Goal: Check status: Check status

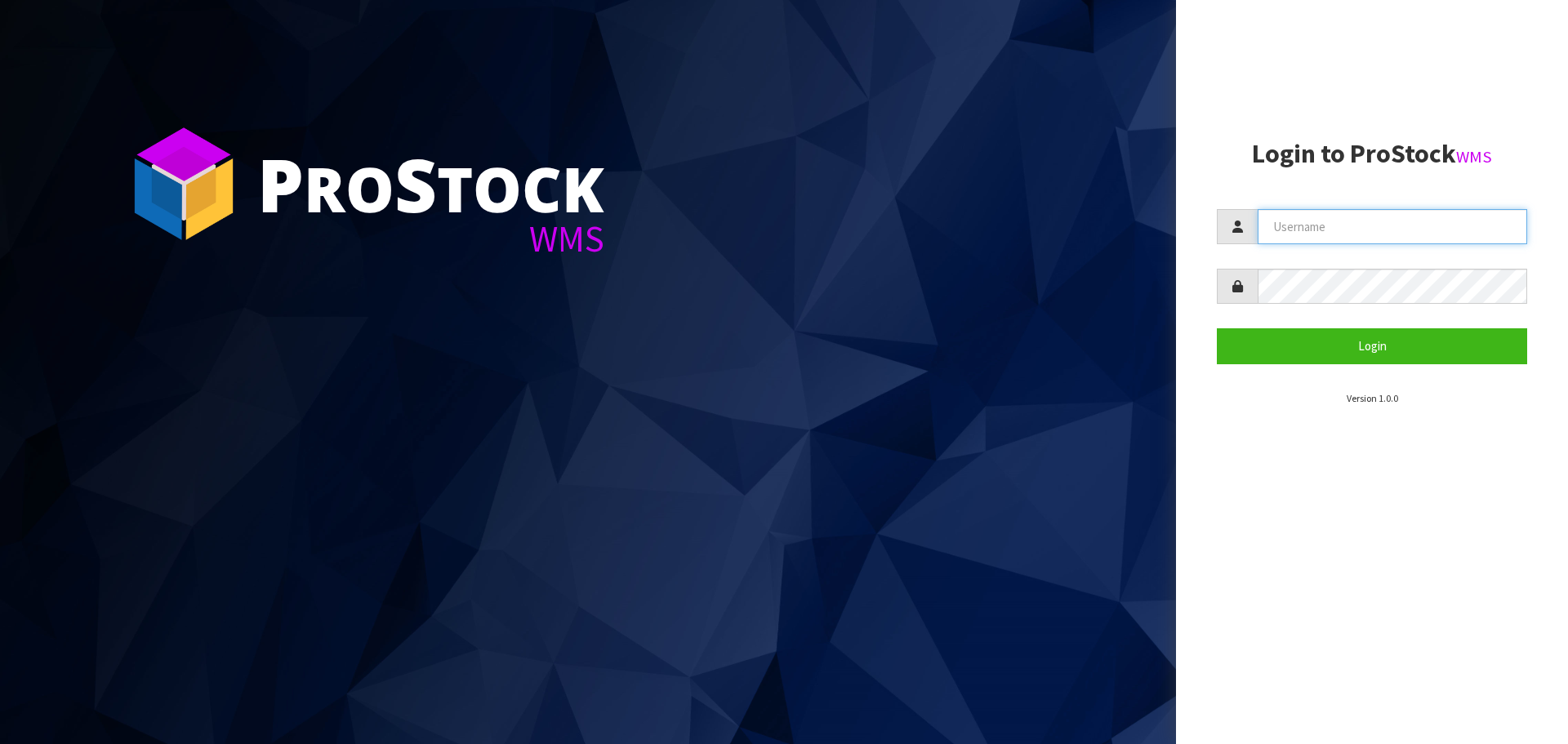
click at [1296, 221] on input "text" at bounding box center [1392, 226] width 269 height 35
type input "PACIFICBIOLOGICS"
click at [1217, 328] on button "Login" at bounding box center [1373, 345] width 310 height 35
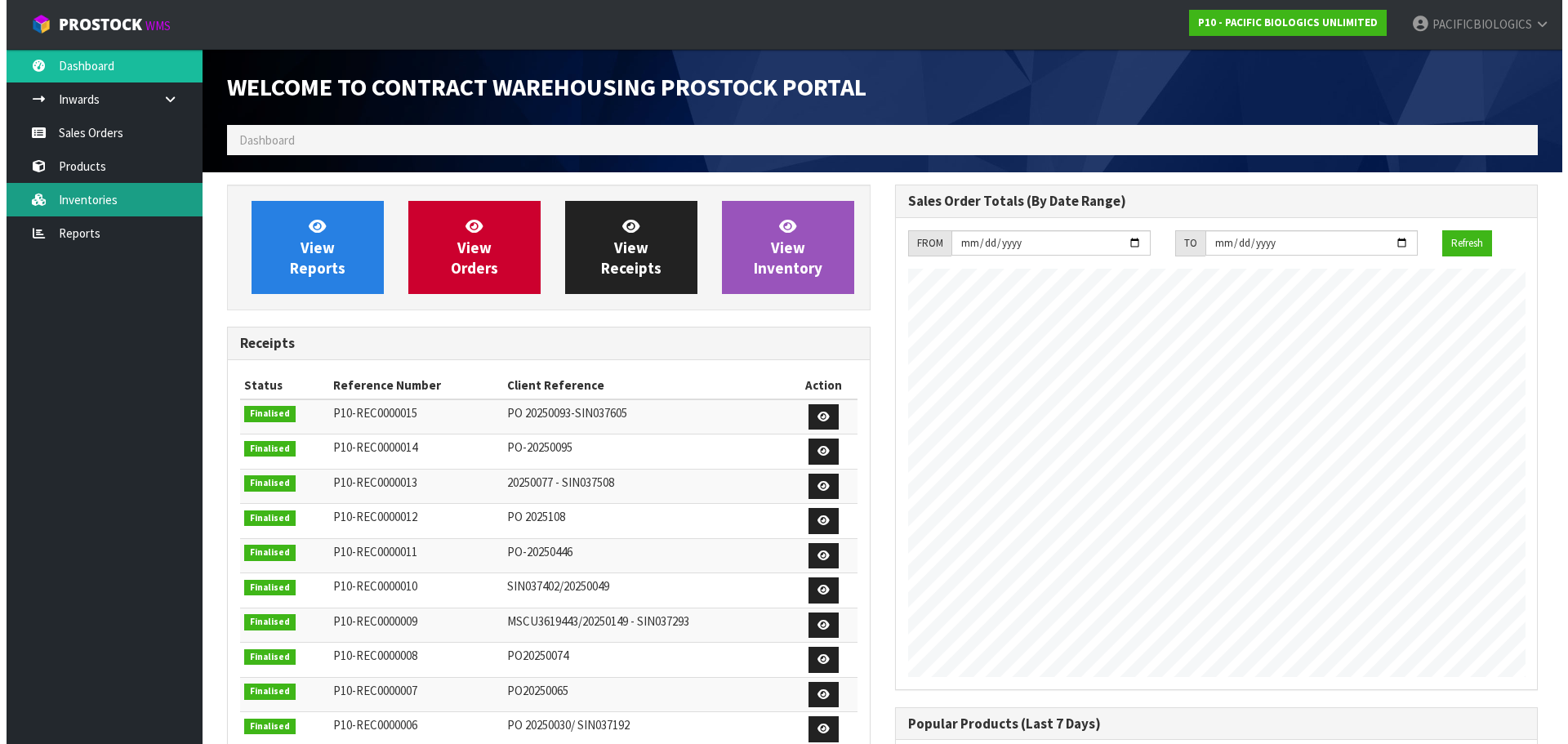
scroll to position [747, 667]
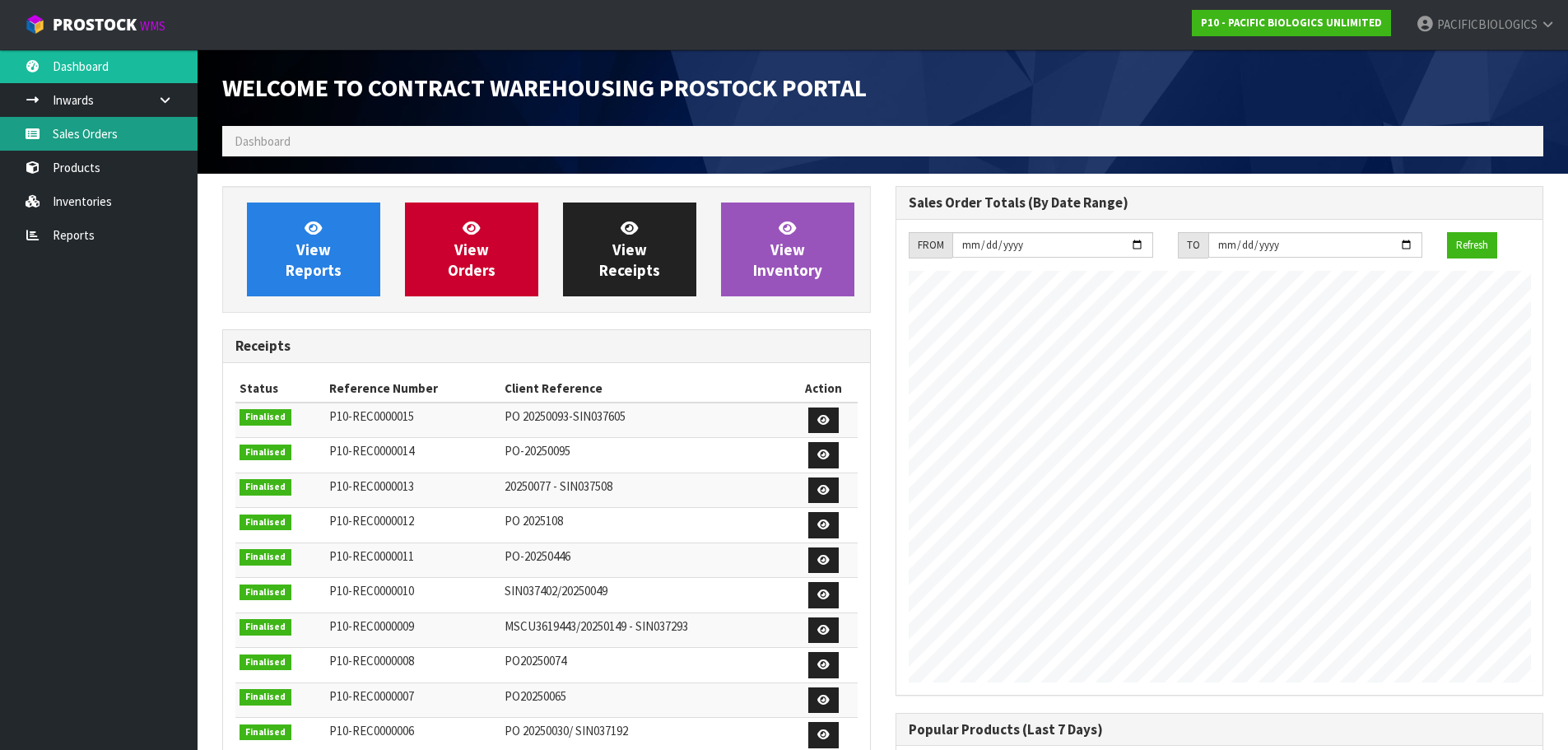
click at [51, 133] on link "Sales Orders" at bounding box center [98, 133] width 198 height 34
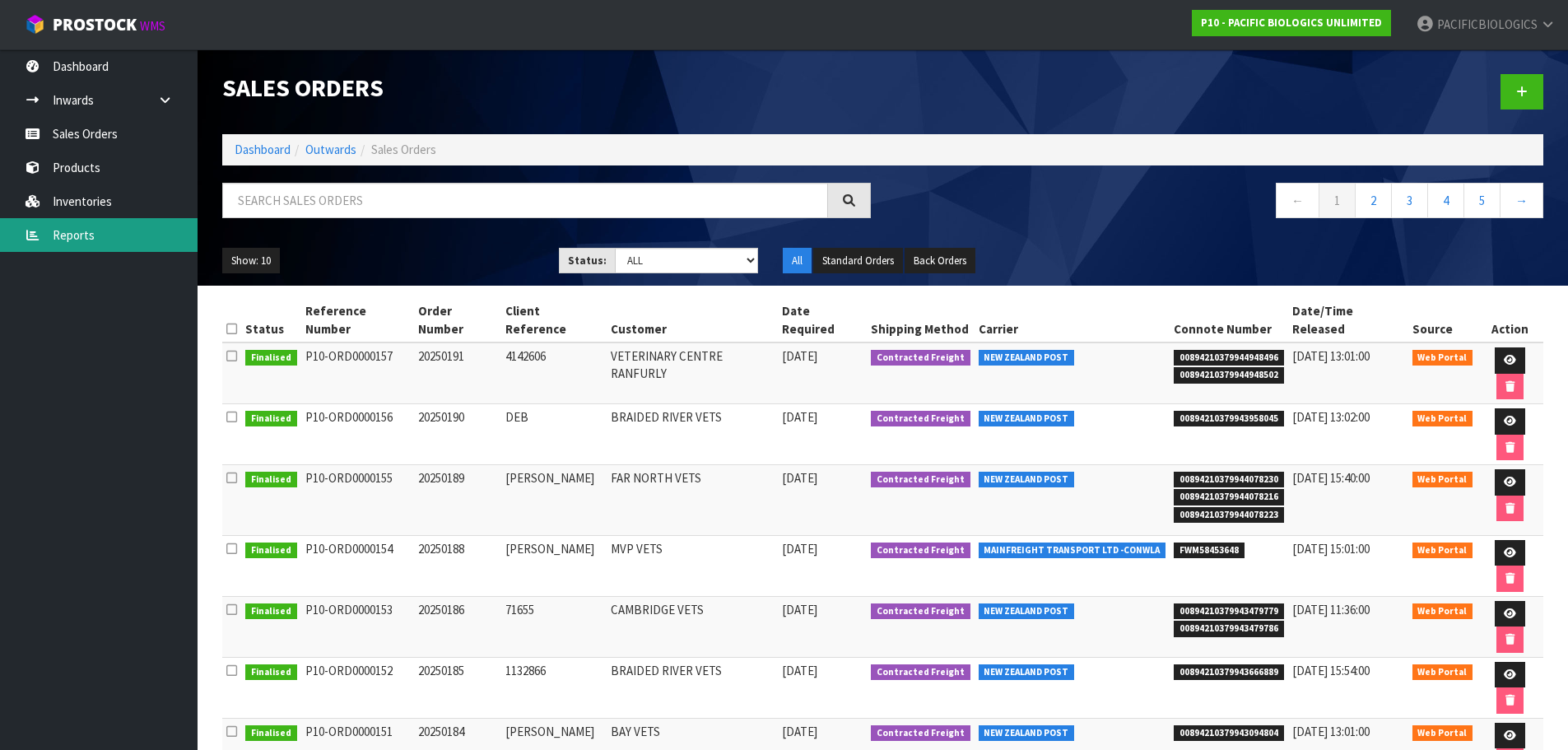
click at [104, 242] on link "Reports" at bounding box center [98, 235] width 198 height 34
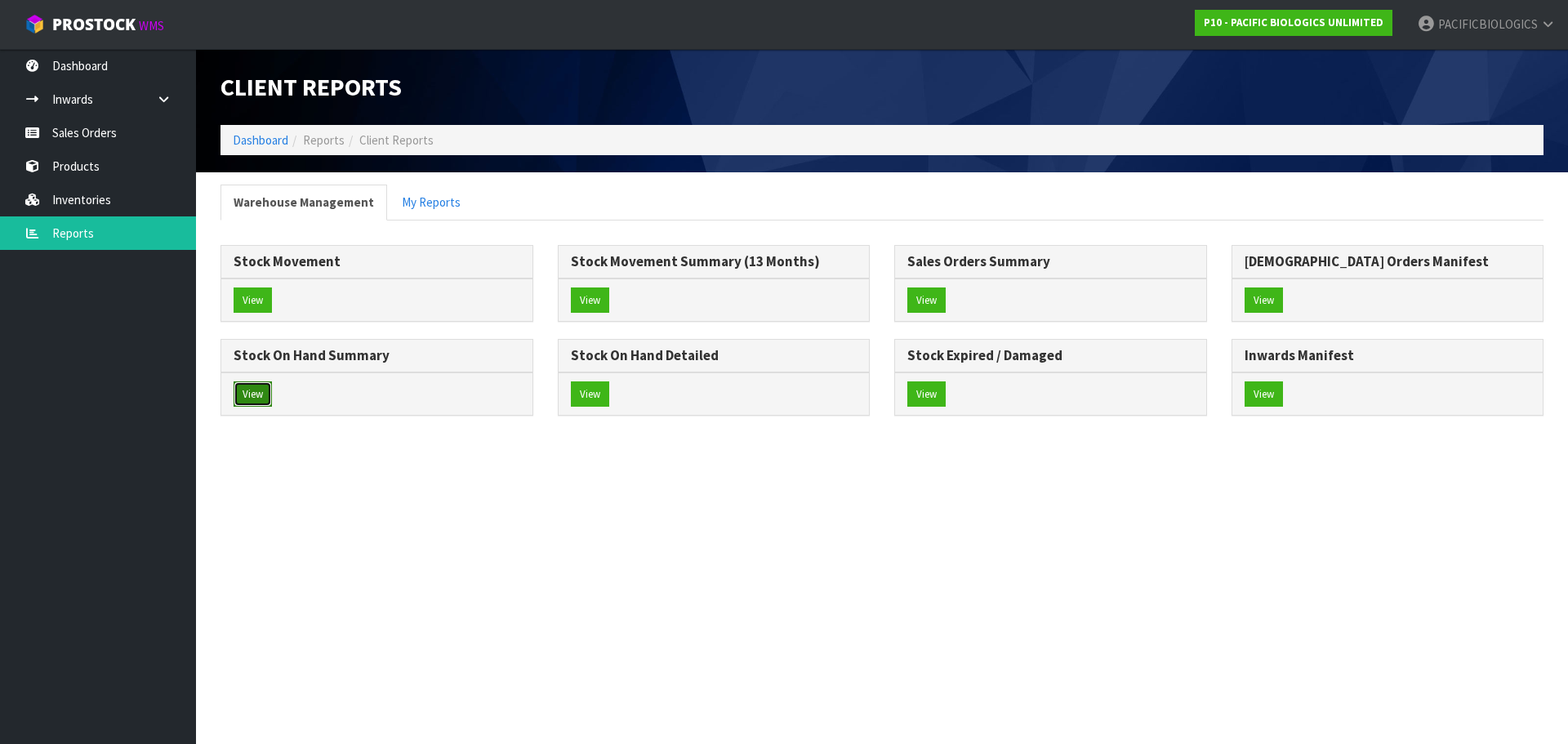
click at [243, 399] on button "View" at bounding box center [253, 394] width 39 height 26
